Goal: Transaction & Acquisition: Obtain resource

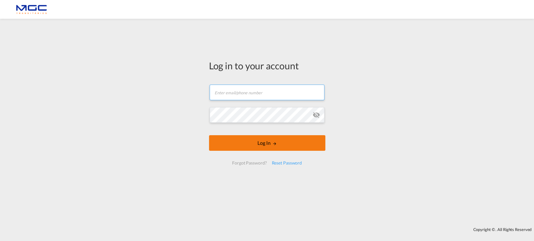
type input "[EMAIL_ADDRESS][PERSON_NAME][DOMAIN_NAME]"
click at [274, 144] on form "diogo.santos@mgctransitarios.pt Email field is required Password field is requi…" at bounding box center [267, 124] width 116 height 93
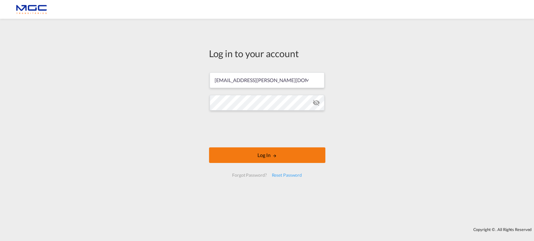
click at [259, 152] on button "Log In" at bounding box center [267, 156] width 116 height 16
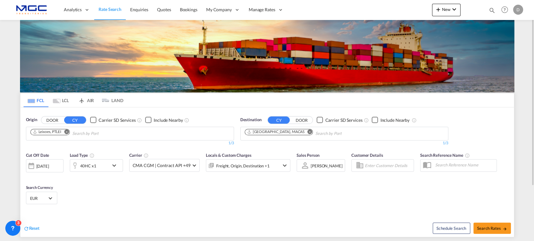
click at [307, 131] on md-icon "Remove" at bounding box center [309, 131] width 5 height 5
click at [67, 134] on button "Remove" at bounding box center [64, 132] width 9 height 6
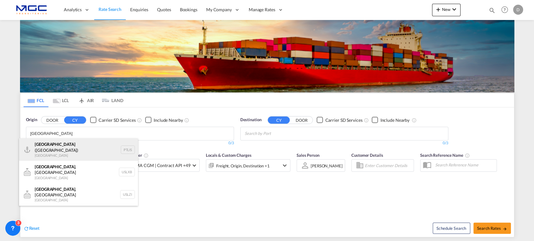
type input "lisbon"
click at [62, 150] on div "Lisbon (Lisboa) Portugal PTLIS" at bounding box center [78, 150] width 119 height 23
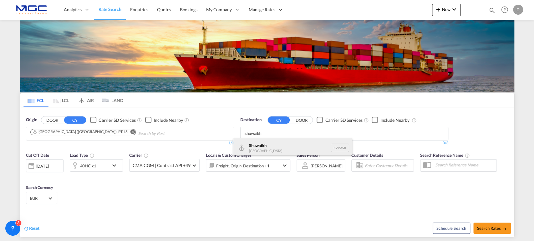
type input "shuwaikh"
click at [269, 143] on div "Shuwaikh Kuwait KWSWK" at bounding box center [292, 148] width 119 height 19
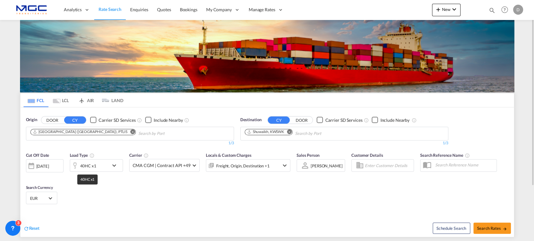
click at [85, 167] on div "40HC x1" at bounding box center [88, 166] width 16 height 9
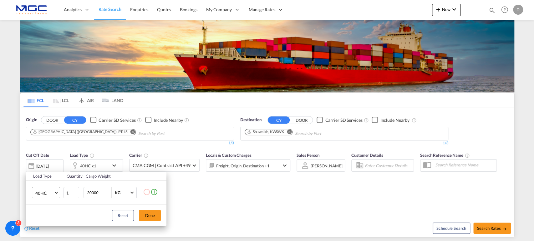
click at [50, 190] on span "40HC" at bounding box center [44, 193] width 18 height 6
click at [49, 165] on md-option "20GP" at bounding box center [51, 163] width 43 height 15
click at [156, 215] on button "Done" at bounding box center [150, 215] width 22 height 11
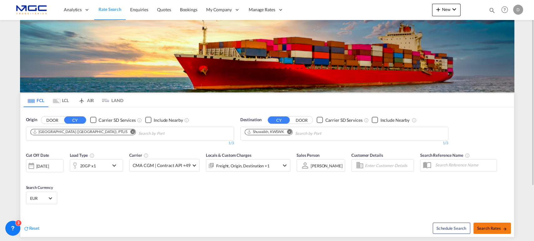
click at [485, 230] on span "Search Rates" at bounding box center [492, 228] width 30 height 5
type input "PTLIS to KWSWK / 14 Oct 2025"
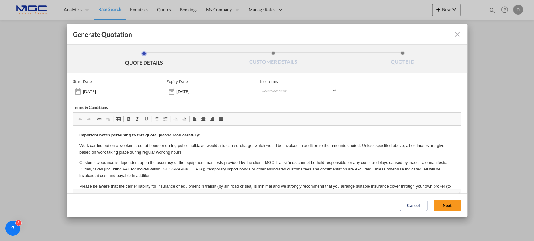
click at [443, 205] on button "Next" at bounding box center [447, 205] width 28 height 11
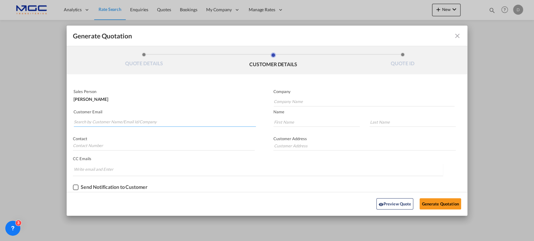
click at [99, 124] on input "Search by Customer Name/Email Id/Company" at bounding box center [165, 122] width 182 height 9
paste input "Mohammad M. Ibrahim <ibrahim_gulfest@netocean.net>"
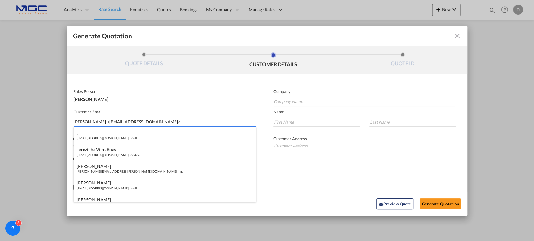
drag, startPoint x: 117, startPoint y: 122, endPoint x: 59, endPoint y: 120, distance: 57.2
click at [59, 120] on div "Generate Quotation QUOTE DETAILS CUSTOMER DETAILS QUOTE ID Start Date 14 Oct 20…" at bounding box center [267, 120] width 534 height 241
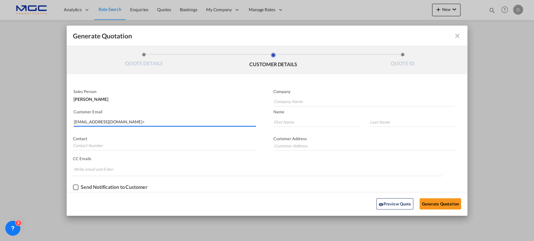
click at [140, 122] on input "ibrahim_gulfest@netocean.net>" at bounding box center [165, 122] width 182 height 9
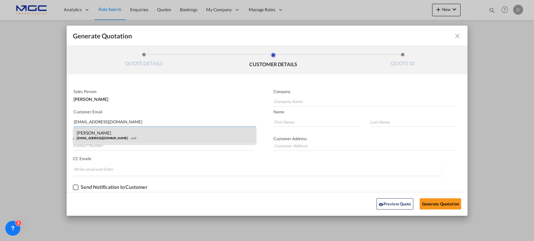
type input "ibrahim_gulfest@netocean.net"
click at [106, 131] on div "Muhammad Ibrahim ibrahim_gulfest@netocean.net null" at bounding box center [164, 135] width 182 height 17
type input "Alkazemi Group"
type input "Muhammad"
type input "Ibrahim"
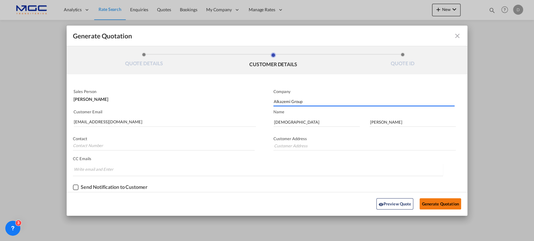
click at [422, 200] on button "Generate Quotation" at bounding box center [439, 204] width 41 height 11
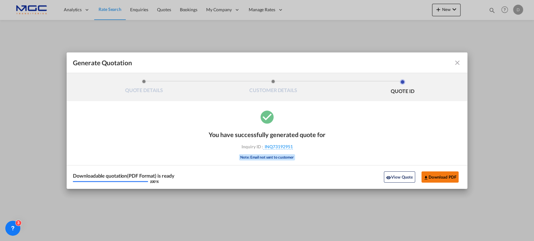
click at [437, 176] on button "Download PDF" at bounding box center [439, 177] width 37 height 11
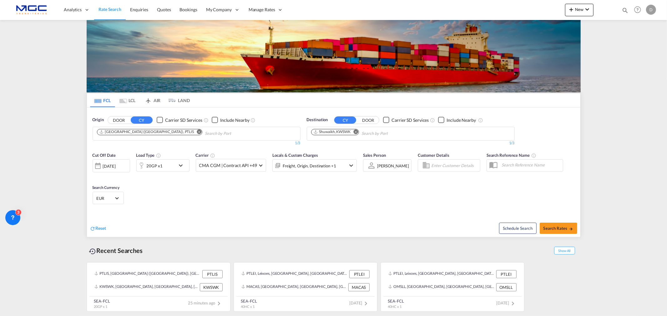
click at [197, 133] on md-icon "Remove" at bounding box center [199, 131] width 5 height 5
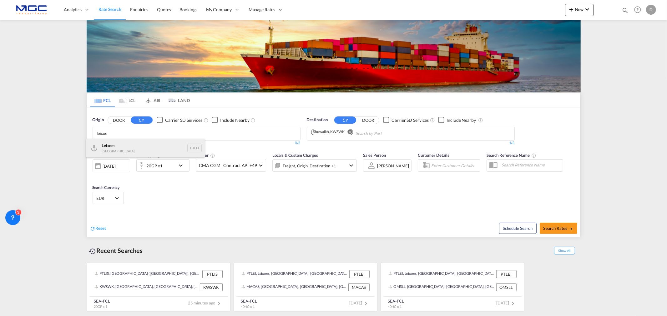
type input "leixoe"
click at [135, 143] on div "Leixoe s Portugal PTLEI" at bounding box center [145, 148] width 119 height 19
click at [357, 132] on md-icon "Remove" at bounding box center [355, 131] width 5 height 5
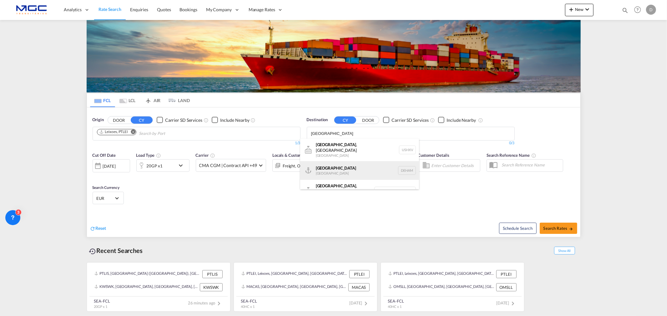
type input "hamburg"
click at [337, 166] on div "Hamburg Germany DEHAM" at bounding box center [359, 170] width 119 height 19
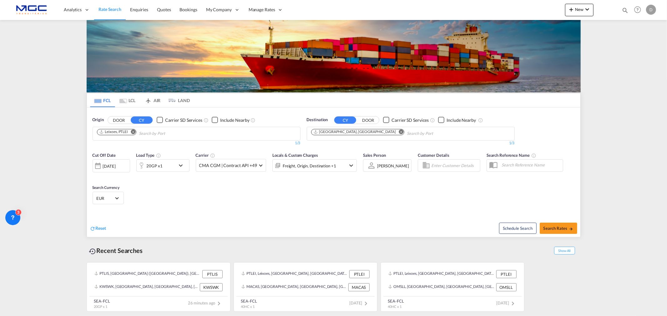
click at [167, 167] on div "20GP x1" at bounding box center [156, 165] width 39 height 13
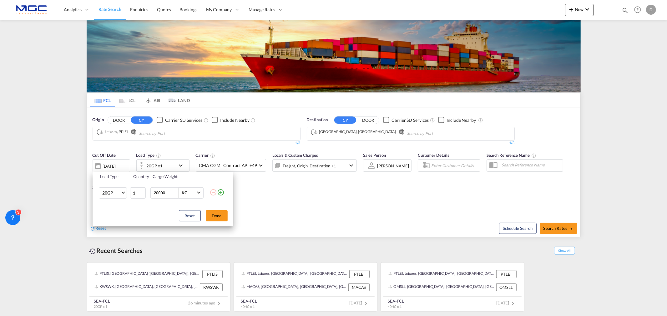
drag, startPoint x: 322, startPoint y: 217, endPoint x: 462, endPoint y: 219, distance: 139.2
click at [338, 217] on div "Load Type Quantity Cargo Weight 20GP 20GP 40GP 40HC 45HC 20RE 40RE 40HR 20OT 40…" at bounding box center [333, 158] width 667 height 316
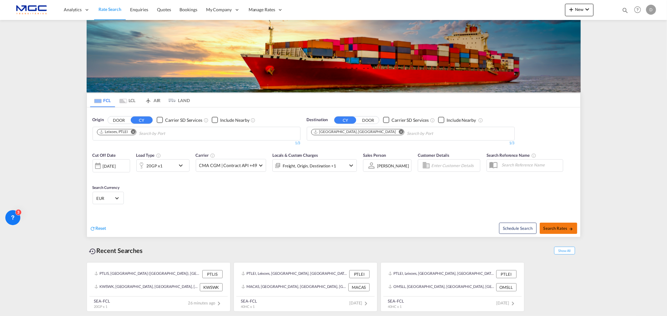
click at [559, 227] on span "Search Rates" at bounding box center [559, 228] width 30 height 5
type input "PTLEI to DEHAM / 14 Oct 2025"
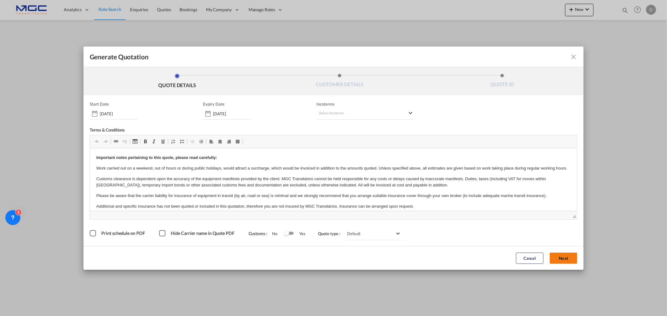
drag, startPoint x: 568, startPoint y: 260, endPoint x: 289, endPoint y: 198, distance: 285.5
click at [568, 260] on button "Next" at bounding box center [564, 258] width 28 height 11
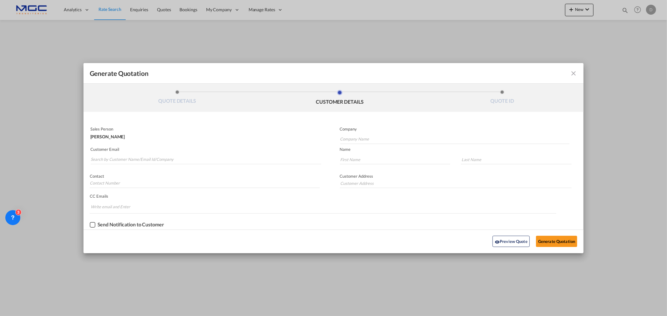
click at [116, 154] on md-autocomplete-wrap "Generate QuotationQUOTE ..." at bounding box center [205, 158] width 231 height 13
click at [117, 160] on input "Search by Customer Name/Email Id/Company" at bounding box center [206, 159] width 230 height 9
type input "jakub"
click at [154, 178] on div "Jakub Poti wendeling@ppscz.com | PPS CZ" at bounding box center [205, 172] width 231 height 17
type input "PPS CZ"
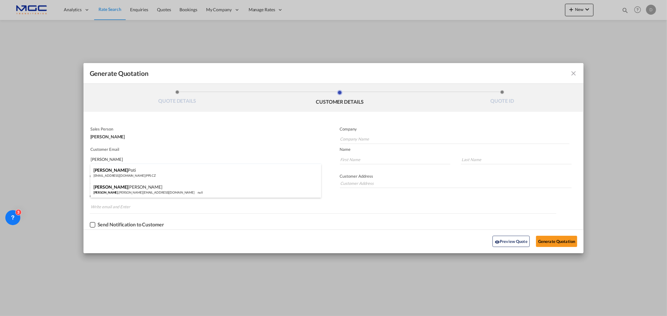
type input "wendeling@ppscz.com"
type input "Jakub"
type input "Poti"
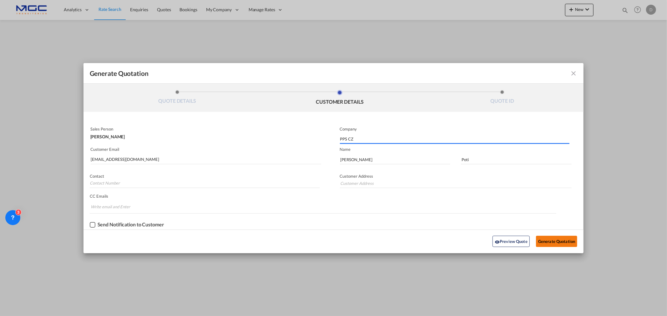
click at [554, 237] on button "Generate Quotation" at bounding box center [556, 241] width 41 height 11
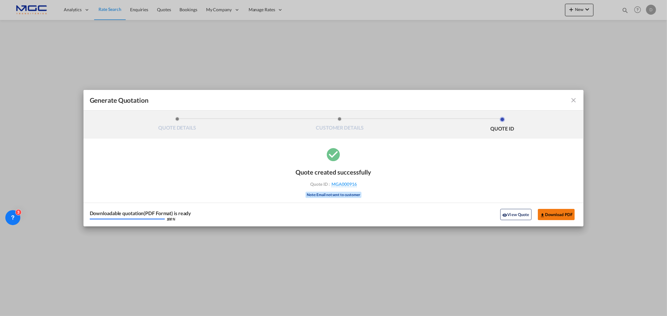
click at [553, 215] on button "Download PDF" at bounding box center [556, 214] width 37 height 11
click at [575, 100] on md-icon "icon-close fg-AAA8AD cursor m-0" at bounding box center [574, 101] width 8 height 8
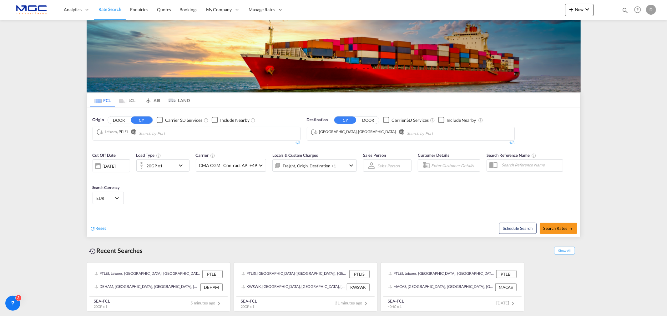
click at [399, 133] on md-icon "Remove" at bounding box center [401, 131] width 5 height 5
click at [325, 130] on body "Analytics Reports Dashboard Rate Search Enquiries Quotes Bookings" at bounding box center [333, 158] width 667 height 316
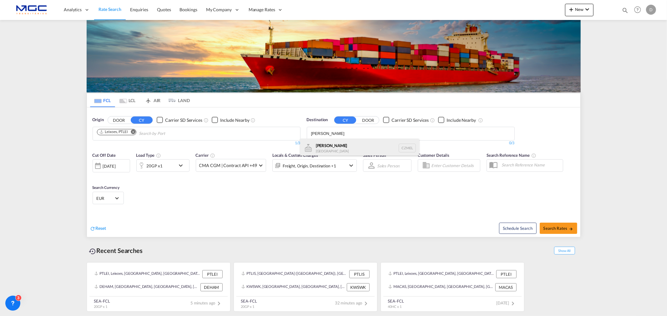
type input "[PERSON_NAME]"
click at [343, 147] on div "Melnik Czech Republic CZMEL" at bounding box center [359, 148] width 119 height 19
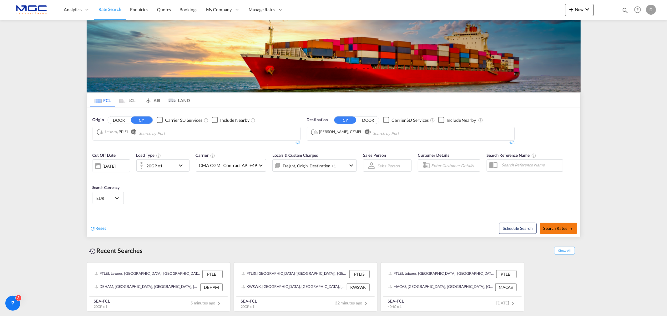
click at [548, 224] on button "Search Rates" at bounding box center [559, 228] width 38 height 11
type input "PTLEI to CZMEL / 14 Oct 2025"
click at [365, 130] on md-icon "Remove" at bounding box center [367, 131] width 5 height 5
drag, startPoint x: 317, startPoint y: 135, endPoint x: 320, endPoint y: 135, distance: 3.1
click at [318, 135] on input "hai pho" at bounding box center [340, 134] width 59 height 10
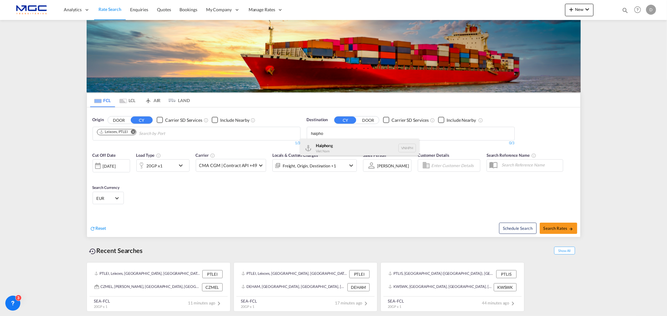
type input "haipho"
click at [337, 151] on div "Haipho ng Viet Nam VNHPH" at bounding box center [359, 148] width 119 height 19
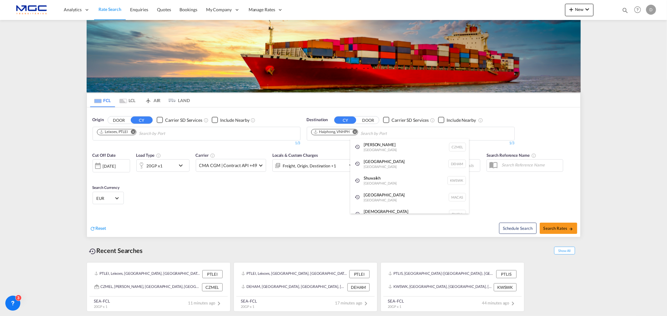
drag, startPoint x: 162, startPoint y: 202, endPoint x: 176, endPoint y: 175, distance: 30.4
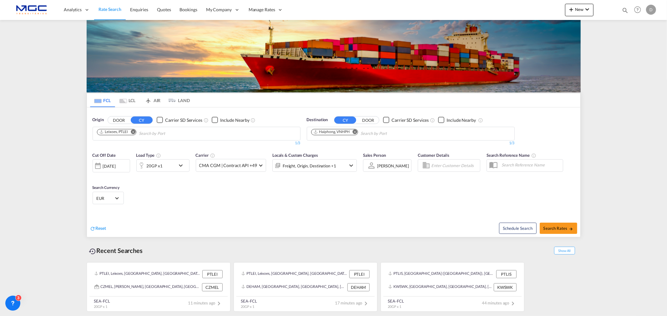
click at [180, 164] on md-icon "icon-chevron-down" at bounding box center [182, 166] width 11 height 8
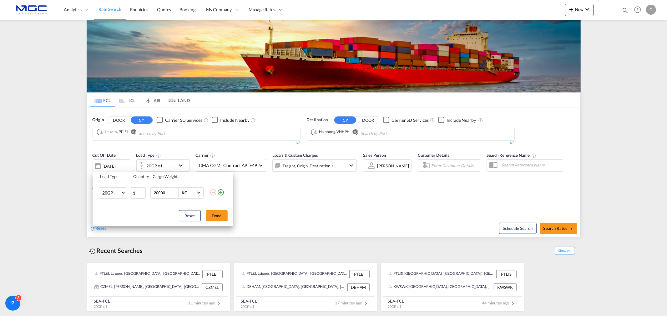
click at [222, 191] on md-icon "icon-plus-circle-outline" at bounding box center [221, 193] width 8 height 8
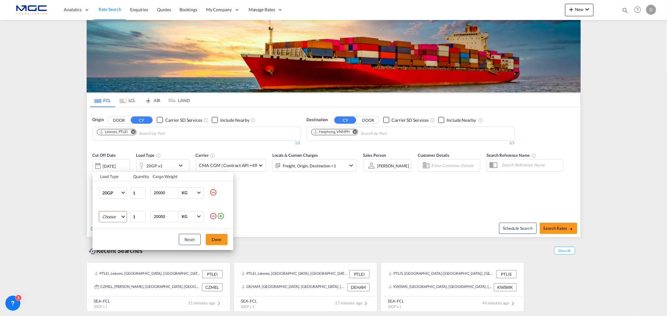
click at [108, 217] on md-select "Choose 20GP 40GP 40HC 45HC 20RE 40RE 40HR 20OT 40OT 20FR 40FR 40NR 20NR 45S 20T…" at bounding box center [113, 216] width 28 height 11
click at [121, 244] on md-option "40HC" at bounding box center [118, 247] width 43 height 15
click at [223, 237] on button "Done" at bounding box center [217, 239] width 22 height 11
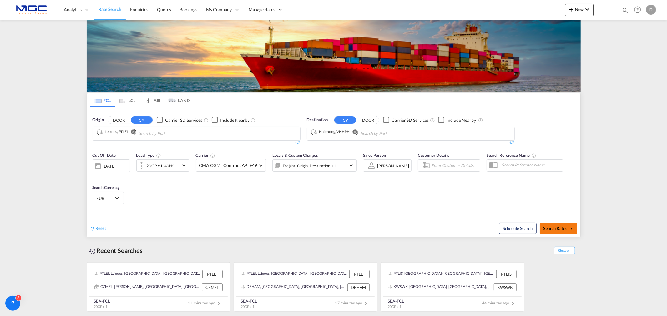
click at [567, 231] on button "Search Rates" at bounding box center [559, 228] width 38 height 11
type input "PTLEI to VNHPH / 14 Oct 2025"
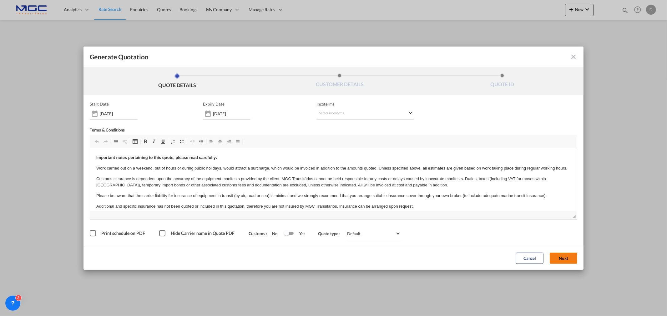
click at [567, 260] on button "Next" at bounding box center [564, 258] width 28 height 11
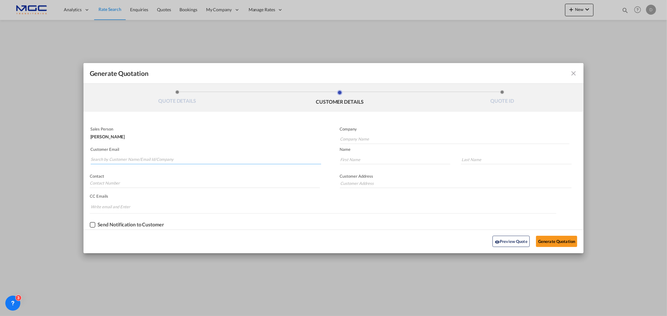
click at [125, 159] on input "Search by Customer Name/Email Id/Company" at bounding box center [206, 159] width 230 height 9
click at [105, 155] on input "Search by Customer Name/Email Id/Company" at bounding box center [206, 159] width 230 height 9
paste input "Lauren - Blue Ocean Intl <ops09@blueoceanintl.com>"
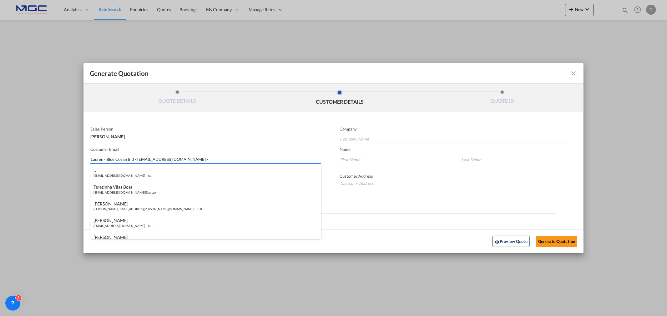
drag, startPoint x: 136, startPoint y: 160, endPoint x: 91, endPoint y: 154, distance: 45.8
click at [68, 154] on div "Generate Quotation QUOTE DETAILS CUSTOMER DETAILS QUOTE ID Start Date 14 Oct 20…" at bounding box center [333, 158] width 667 height 316
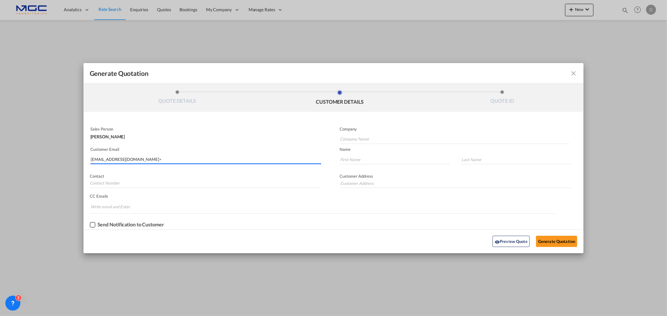
click at [157, 159] on input "ops09@blueoceanintl.com>" at bounding box center [206, 159] width 230 height 9
type input "ops09@blueoceanintl.com"
click at [352, 138] on input "Company Name" at bounding box center [454, 139] width 229 height 9
type input "."
click at [363, 161] on input "Generate QuotationQUOTE ..." at bounding box center [395, 159] width 111 height 9
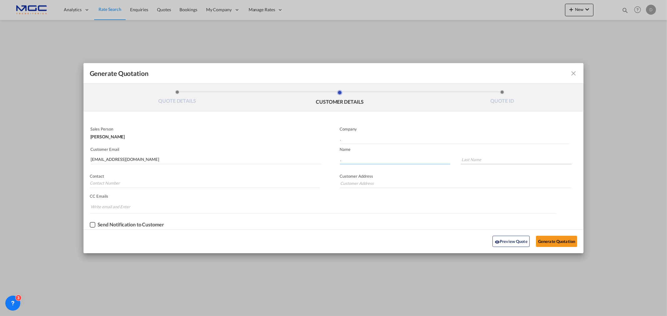
type input "."
click at [463, 159] on input "Generate QuotationQUOTE ..." at bounding box center [516, 159] width 111 height 9
type input "."
click at [553, 245] on button "Generate Quotation" at bounding box center [556, 241] width 41 height 11
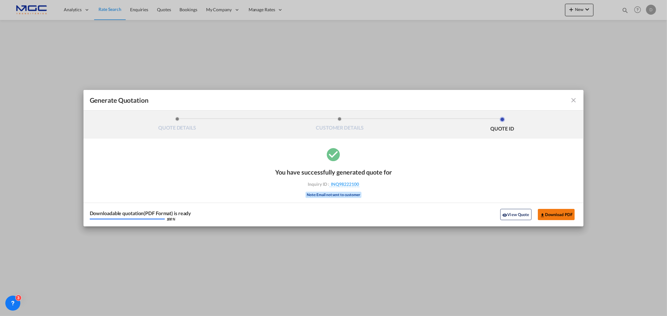
click at [557, 210] on button "Download PDF" at bounding box center [556, 214] width 37 height 11
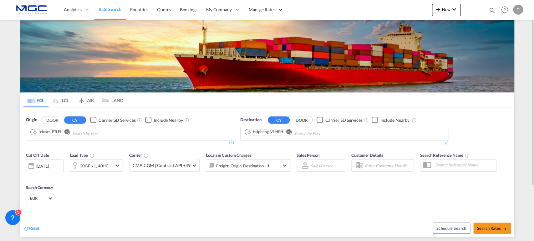
click at [288, 132] on md-icon "Remove" at bounding box center [288, 131] width 5 height 5
click at [288, 132] on input "Chips input." at bounding box center [274, 134] width 59 height 10
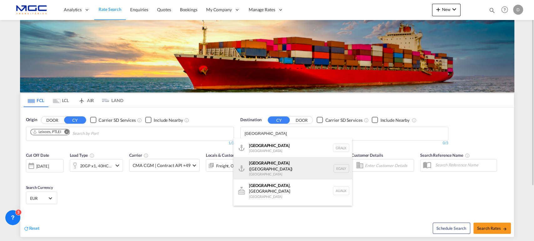
type input "[GEOGRAPHIC_DATA]"
click at [293, 165] on div "Alexandria ([GEOGRAPHIC_DATA]) [GEOGRAPHIC_DATA] EGALY" at bounding box center [292, 168] width 119 height 23
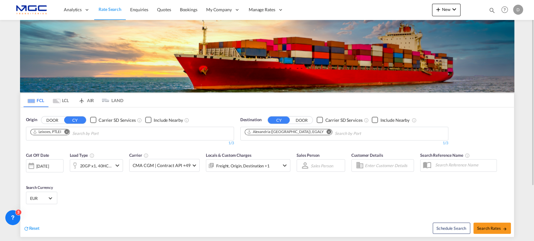
click at [112, 167] on div "20GP x1, 40HC x1" at bounding box center [96, 165] width 53 height 13
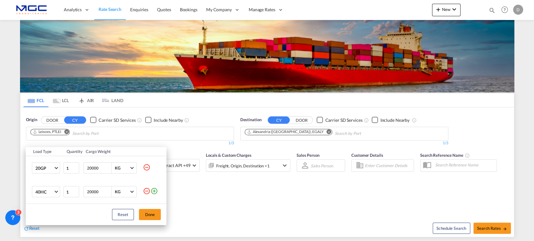
click at [146, 167] on md-icon "icon-minus-circle-outline" at bounding box center [147, 168] width 8 height 8
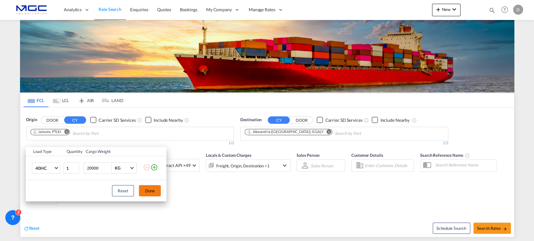
click at [151, 194] on button "Done" at bounding box center [150, 190] width 22 height 11
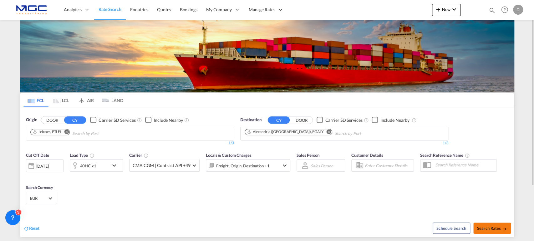
click at [488, 229] on span "Search Rates" at bounding box center [492, 228] width 30 height 5
type input "PTLEI to EGALY / [DATE]"
